Goal: Find specific page/section: Find specific page/section

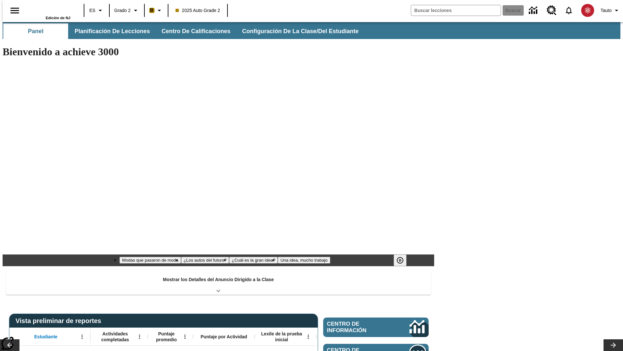
type input "-1"
click at [109, 31] on span "Planificación de lecciones" at bounding box center [112, 31] width 75 height 7
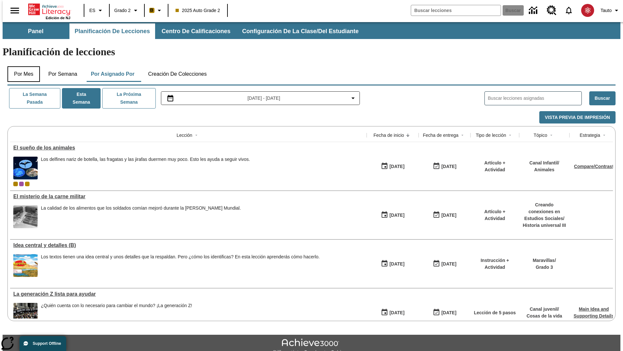
click at [21, 66] on button "Por mes" at bounding box center [23, 74] width 32 height 16
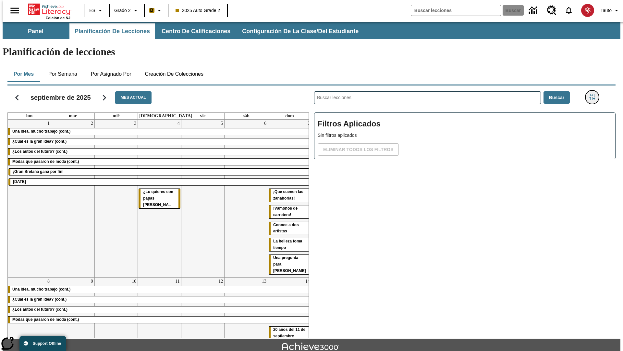
click at [594, 94] on icon "Menú lateral de filtros" at bounding box center [593, 97] width 6 height 6
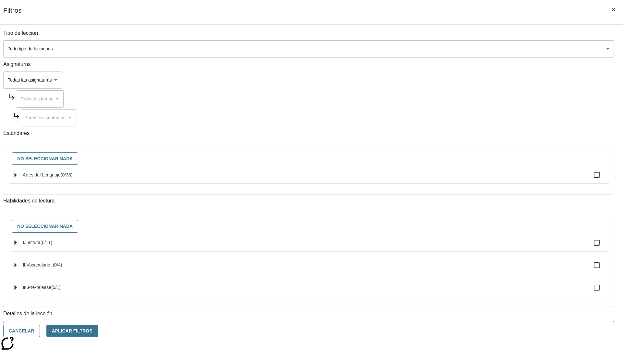
click at [468, 262] on body "Saltar al contenido principal Edición de NJ ES Grado 2 B 2025 Auto Grade 2 Busc…" at bounding box center [312, 201] width 618 height 358
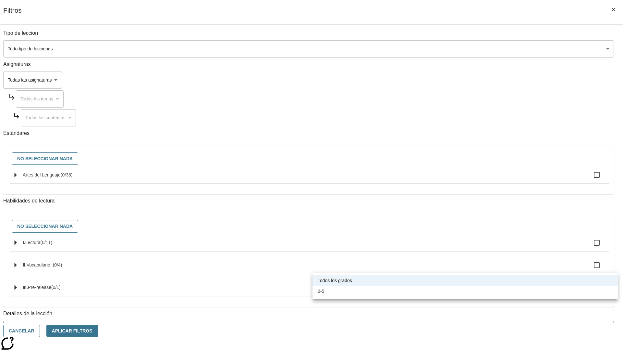
scroll to position [203, 0]
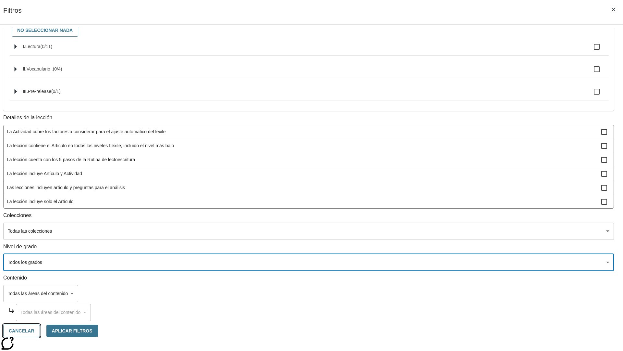
click at [40, 330] on button "Cancelar" at bounding box center [21, 330] width 37 height 13
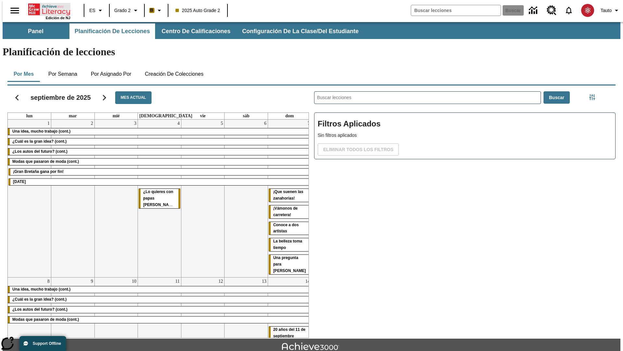
click at [47, 9] on icon "Portada" at bounding box center [49, 9] width 43 height 13
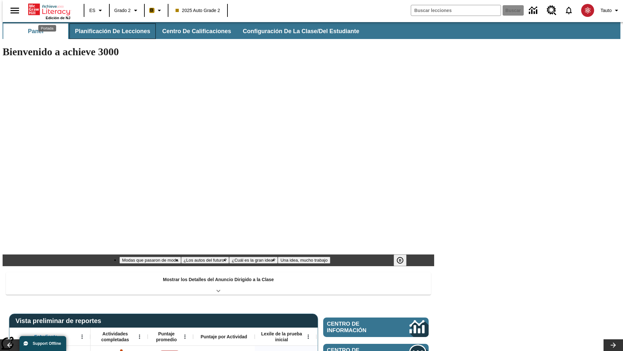
click at [109, 31] on span "Planificación de lecciones" at bounding box center [112, 31] width 75 height 7
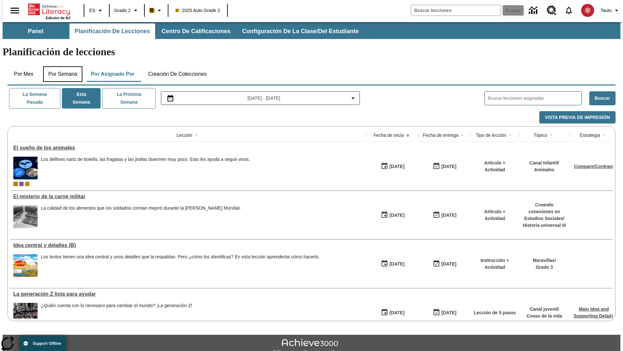
click at [61, 66] on button "Por semana" at bounding box center [62, 74] width 39 height 16
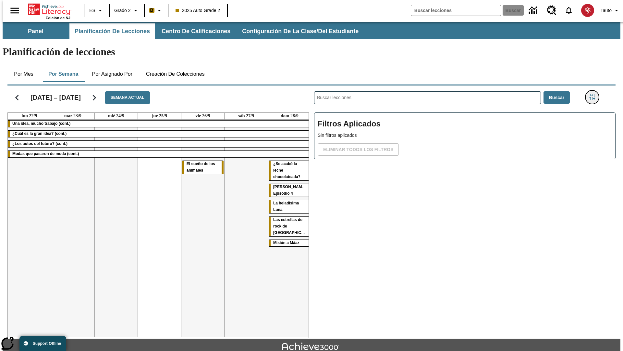
click at [594, 94] on icon "Menú lateral de filtros" at bounding box center [593, 97] width 6 height 6
